Goal: Transaction & Acquisition: Purchase product/service

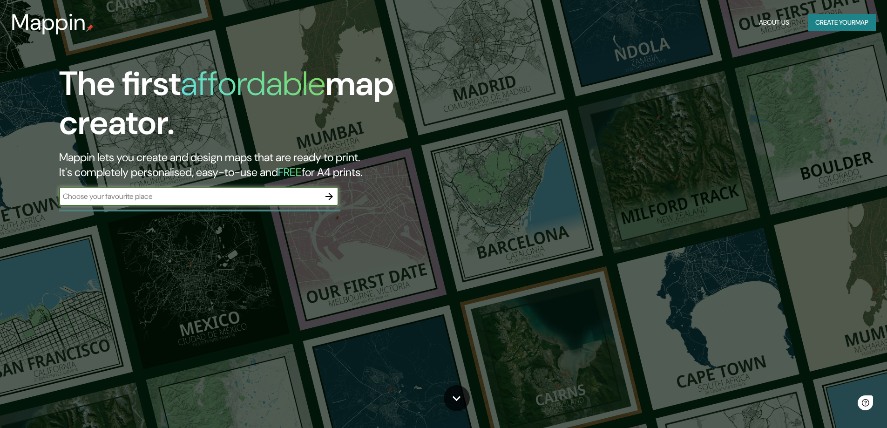
click at [194, 196] on input "text" at bounding box center [189, 196] width 261 height 11
type input "MARBELLA"
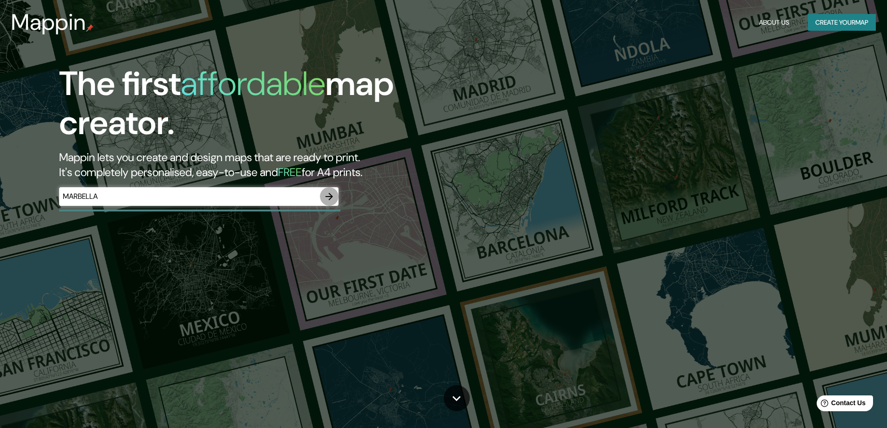
click at [327, 197] on icon "button" at bounding box center [329, 196] width 11 height 11
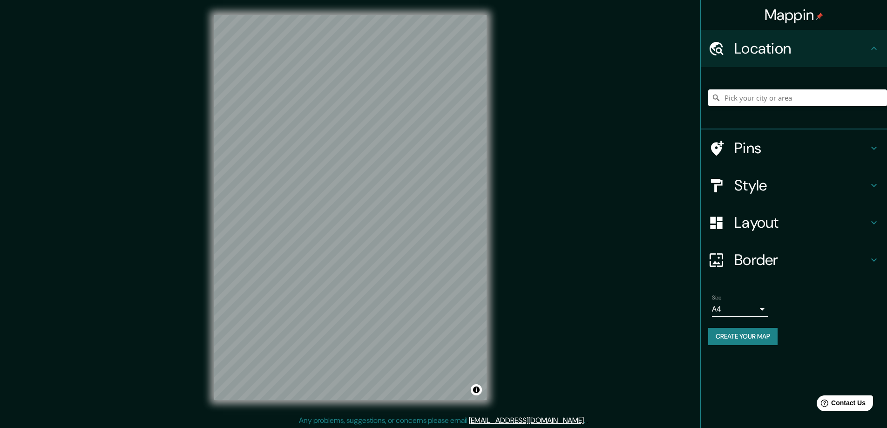
click at [874, 149] on icon at bounding box center [874, 148] width 6 height 3
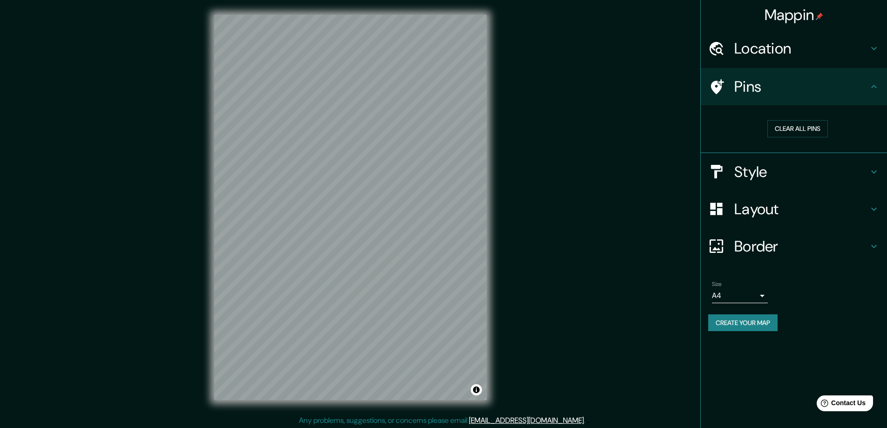
click at [871, 86] on icon at bounding box center [873, 86] width 11 height 11
click at [872, 168] on icon at bounding box center [873, 171] width 11 height 11
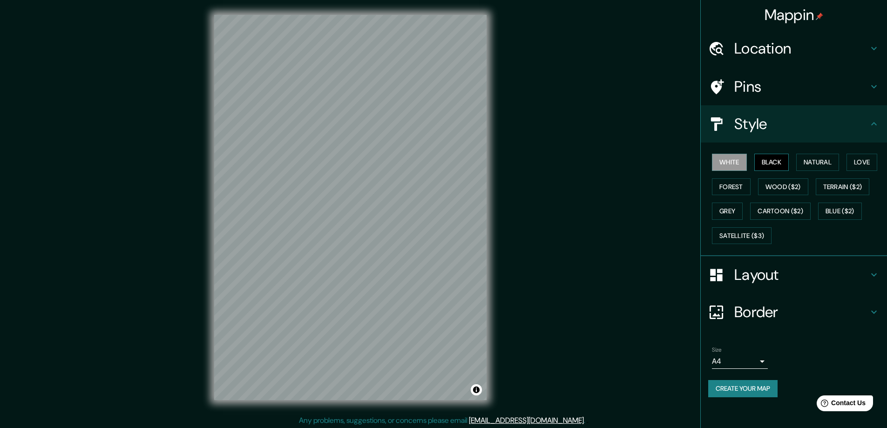
click at [776, 158] on button "Black" at bounding box center [771, 162] width 35 height 17
click at [810, 163] on button "Natural" at bounding box center [817, 162] width 43 height 17
click at [864, 162] on button "Love" at bounding box center [862, 162] width 31 height 17
click at [855, 185] on button "Terrain ($2)" at bounding box center [843, 186] width 54 height 17
click at [800, 187] on button "Wood ($2)" at bounding box center [783, 186] width 50 height 17
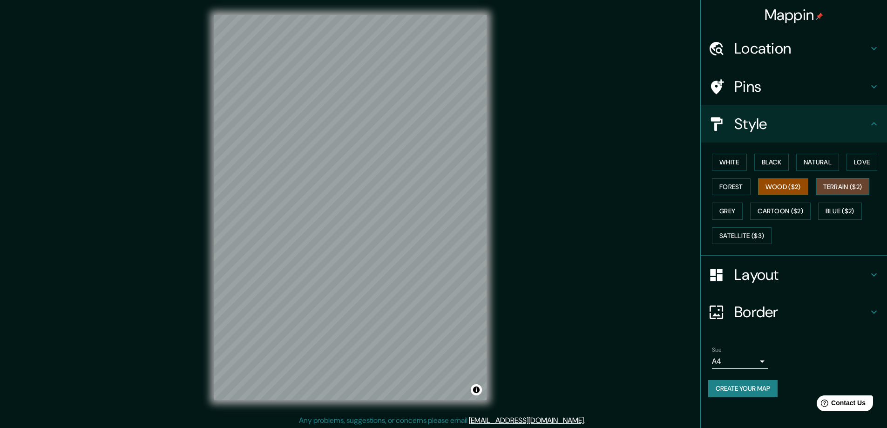
click at [853, 187] on button "Terrain ($2)" at bounding box center [843, 186] width 54 height 17
click at [741, 229] on button "Satellite ($3)" at bounding box center [742, 235] width 60 height 17
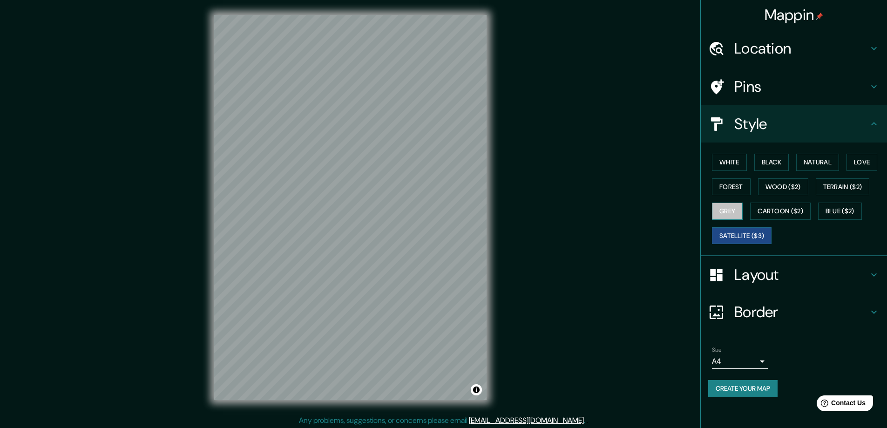
click at [736, 215] on button "Grey" at bounding box center [727, 211] width 31 height 17
click at [774, 213] on button "Cartoon ($2)" at bounding box center [780, 211] width 61 height 17
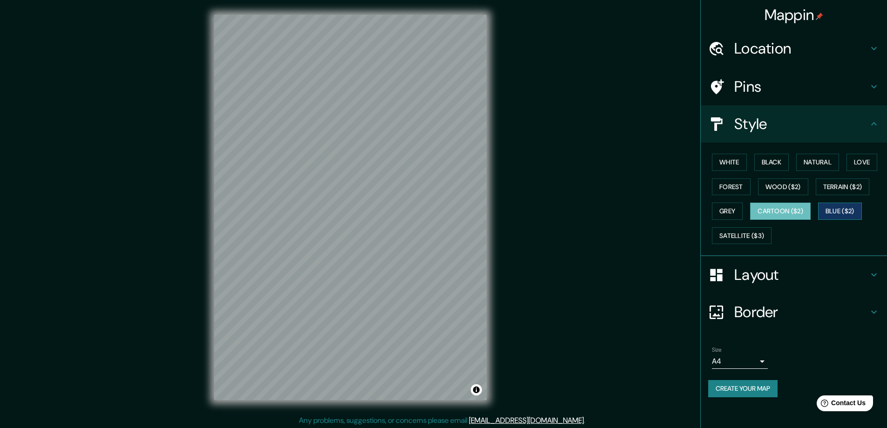
click at [836, 213] on button "Blue ($2)" at bounding box center [840, 211] width 44 height 17
click at [782, 183] on button "Wood ($2)" at bounding box center [783, 186] width 50 height 17
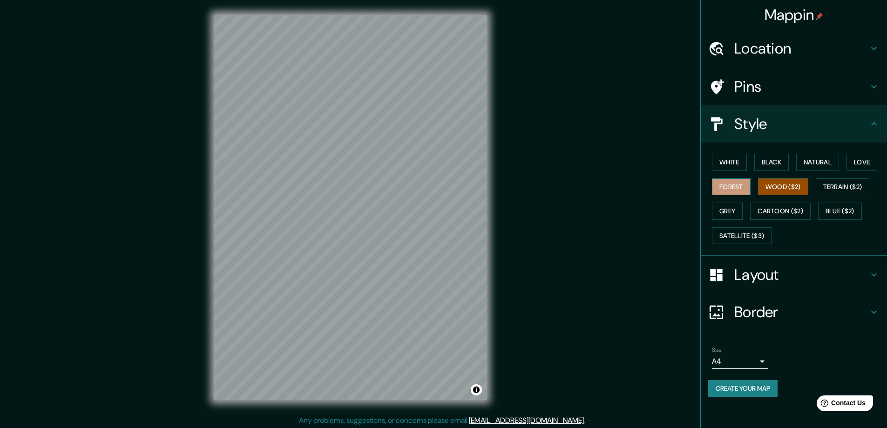
click at [730, 184] on button "Forest" at bounding box center [731, 186] width 39 height 17
click at [865, 184] on button "Terrain ($2)" at bounding box center [843, 186] width 54 height 17
click at [752, 274] on h4 "Layout" at bounding box center [801, 274] width 134 height 19
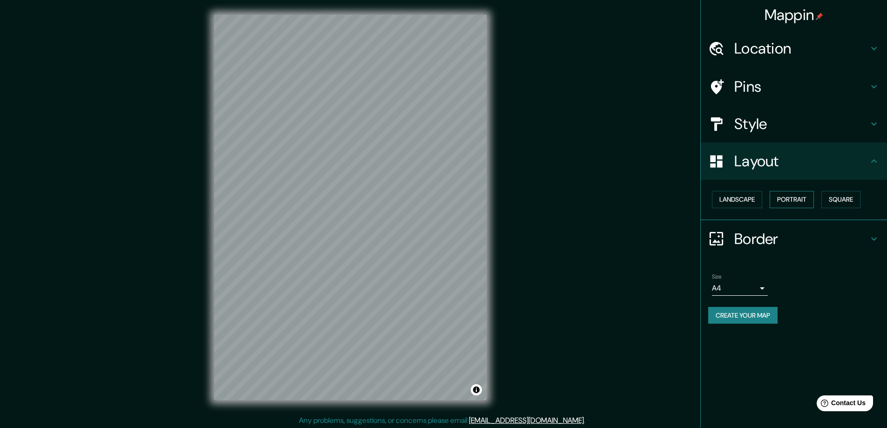
click at [807, 193] on button "Portrait" at bounding box center [792, 199] width 44 height 17
click at [745, 199] on button "Landscape" at bounding box center [737, 199] width 50 height 17
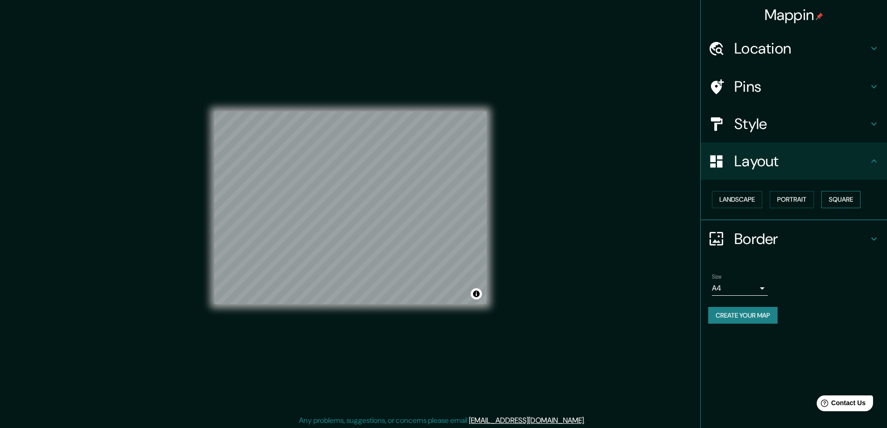
click at [847, 198] on button "Square" at bounding box center [840, 199] width 39 height 17
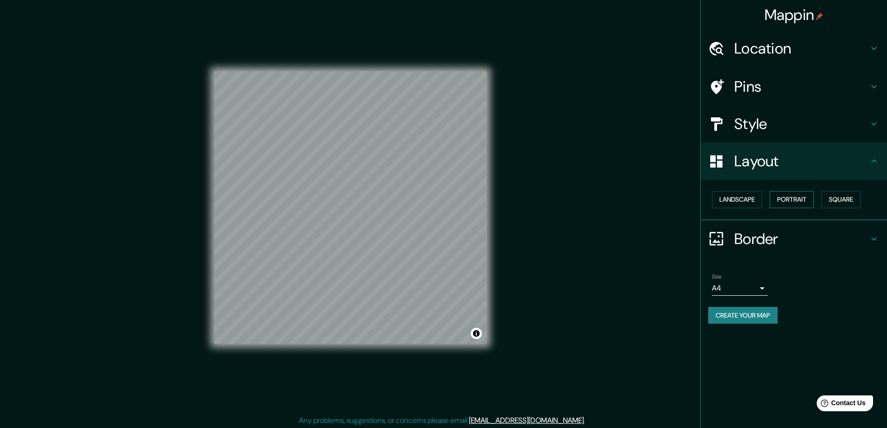
click at [794, 199] on button "Portrait" at bounding box center [792, 199] width 44 height 17
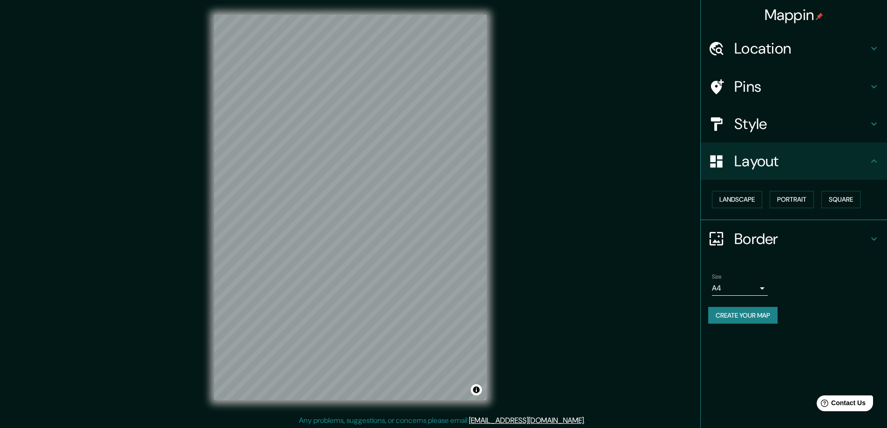
click at [880, 157] on div "Layout" at bounding box center [794, 160] width 186 height 37
